Goal: Task Accomplishment & Management: Complete application form

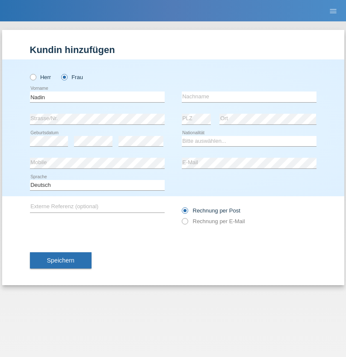
type input "Nadin"
click at [249, 97] on input "text" at bounding box center [249, 97] width 135 height 11
type input "Ido"
select select "CH"
radio input "true"
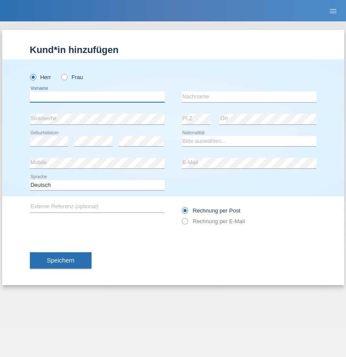
click at [97, 97] on input "text" at bounding box center [97, 97] width 135 height 11
type input "Jens"
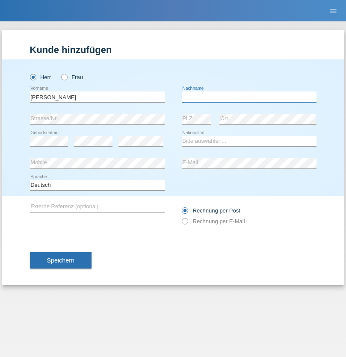
click at [249, 97] on input "text" at bounding box center [249, 97] width 135 height 11
type input "Mehlhorn"
select select "CH"
radio input "true"
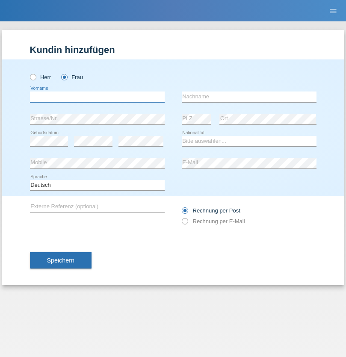
click at [97, 97] on input "text" at bounding box center [97, 97] width 135 height 11
type input "Cristina"
click at [249, 97] on input "text" at bounding box center [249, 97] width 135 height 11
type input "Papuc"
select select "RO"
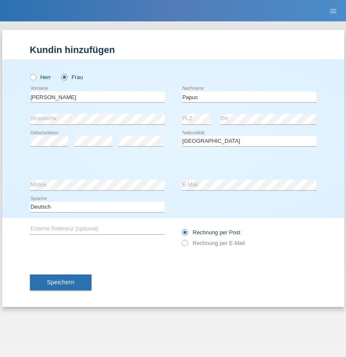
select select "C"
select select "30"
select select "07"
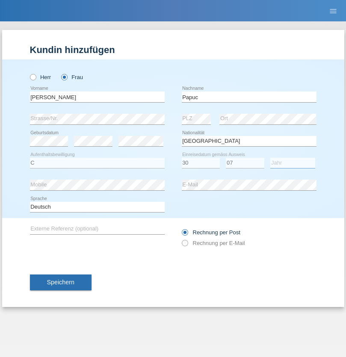
select select "2019"
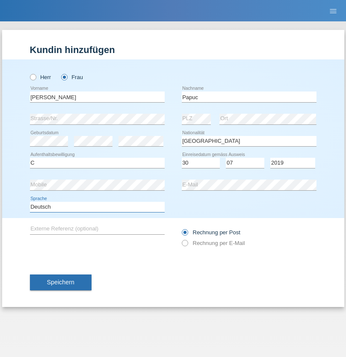
select select "en"
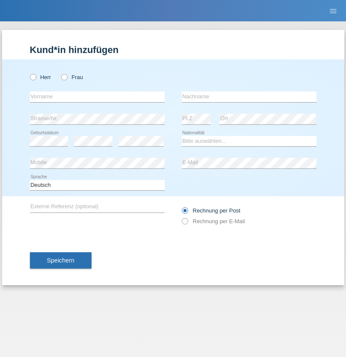
radio input "true"
click at [97, 97] on input "text" at bounding box center [97, 97] width 135 height 11
type input "Dikbaş"
click at [249, 97] on input "text" at bounding box center [249, 97] width 135 height 11
type input "Nuray"
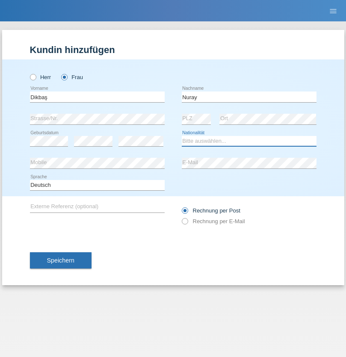
select select "TR"
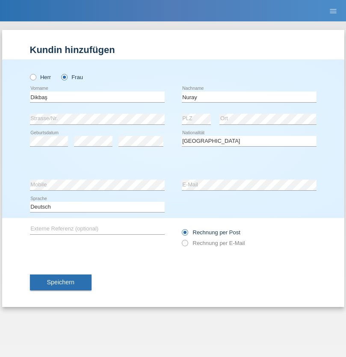
select select "C"
select select "09"
select select "11"
select select "1994"
